Goal: Task Accomplishment & Management: Complete application form

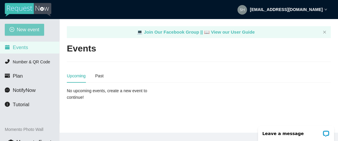
click at [30, 29] on span "New event" at bounding box center [28, 29] width 23 height 7
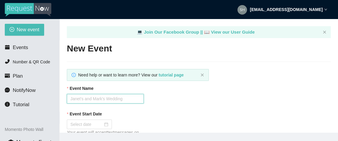
click at [99, 98] on input "Event Name" at bounding box center [105, 99] width 77 height 10
type input "Hashtag [DATE] Trivia"
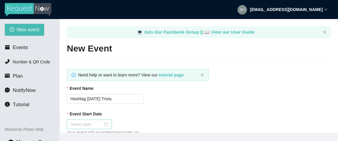
click at [89, 125] on input "Event Start Date" at bounding box center [86, 124] width 33 height 7
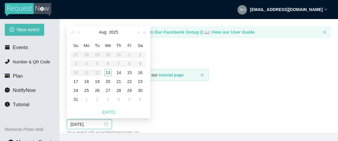
type input "[DATE]"
click at [108, 73] on div "13" at bounding box center [107, 72] width 7 height 7
type input "[DATE]"
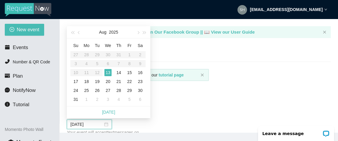
click at [181, 124] on div "Event Start Date [DATE] Your event will accept text messages on this date start…" at bounding box center [199, 133] width 264 height 45
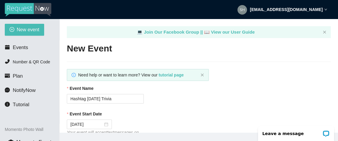
click at [172, 101] on div "Event Name Hashtag [DATE] Trivia" at bounding box center [199, 94] width 264 height 18
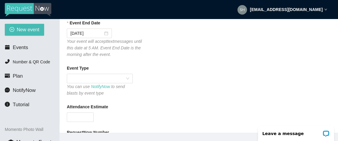
scroll to position [155, 0]
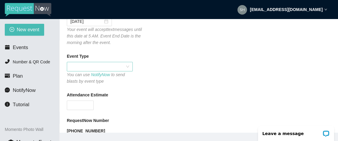
click at [81, 67] on span at bounding box center [99, 66] width 59 height 9
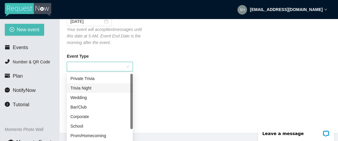
click at [83, 86] on div "Trivia Night" at bounding box center [99, 88] width 59 height 7
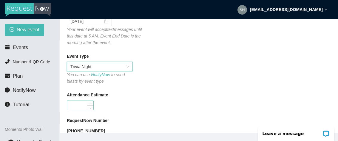
click at [80, 105] on input "Attendance Estimate" at bounding box center [80, 105] width 26 height 9
type input "45"
click at [129, 100] on div "Attendance Estimate" at bounding box center [199, 96] width 264 height 9
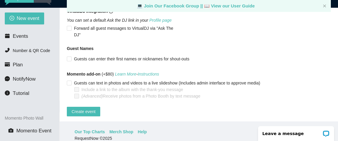
scroll to position [12, 0]
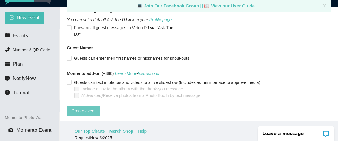
click at [81, 108] on span "Create event" at bounding box center [84, 111] width 24 height 7
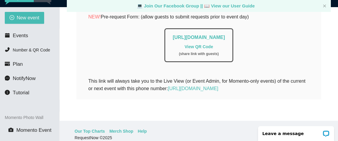
scroll to position [193, 0]
click at [257, 91] on div "Your RequestNow number for this event is [PHONE_NUMBER] Your event will accept …" at bounding box center [198, 11] width 245 height 178
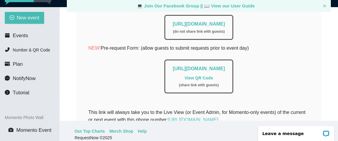
scroll to position [145, 0]
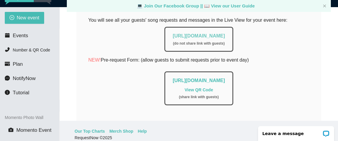
click at [204, 35] on link "[URL][DOMAIN_NAME]" at bounding box center [199, 35] width 52 height 5
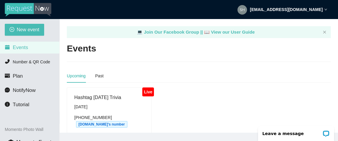
click at [171, 119] on div "Live Hashtag Wednesday Trivia Wednesday, August 13th (571) 307-5746 Geekswhodri…" at bounding box center [198, 120] width 269 height 65
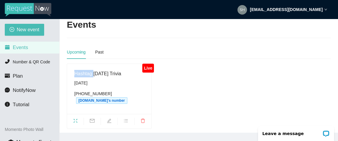
scroll to position [31, 0]
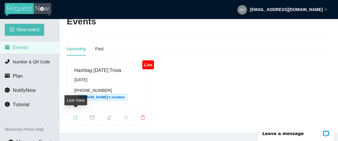
click at [76, 115] on icon "fullscreen" at bounding box center [75, 117] width 5 height 5
